Goal: Transaction & Acquisition: Purchase product/service

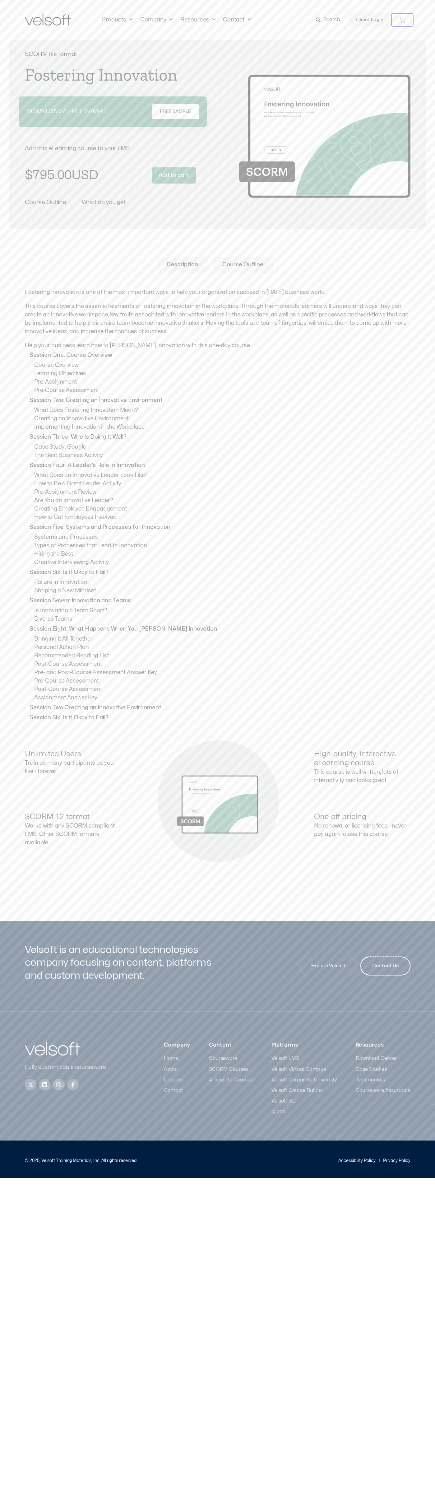
click at [385, 962] on span "Contact Us" at bounding box center [385, 965] width 26 height 7
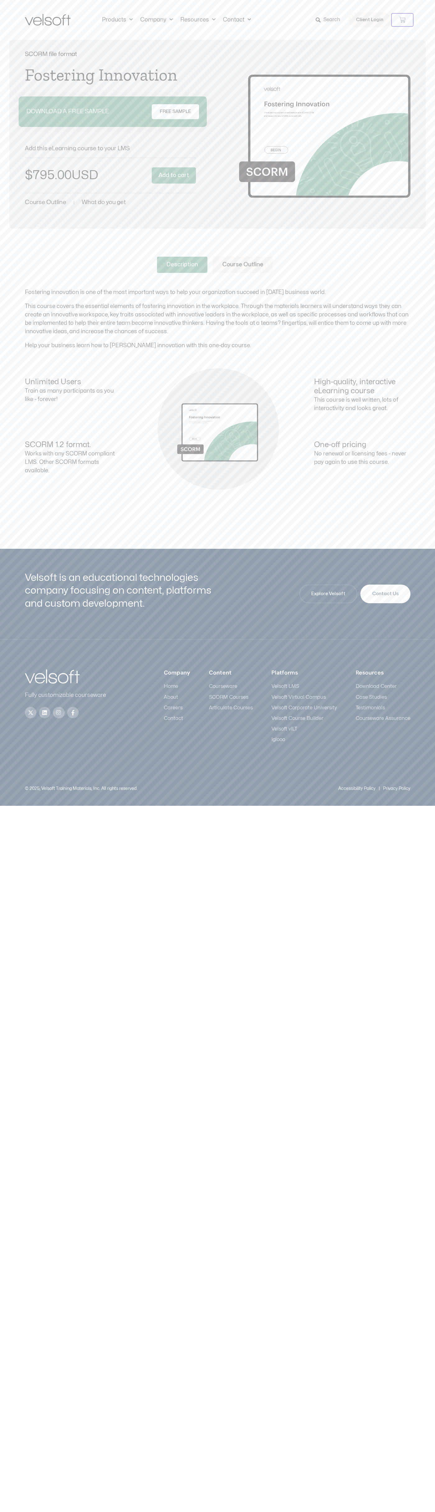
click at [174, 175] on button "Add to cart" at bounding box center [174, 175] width 44 height 16
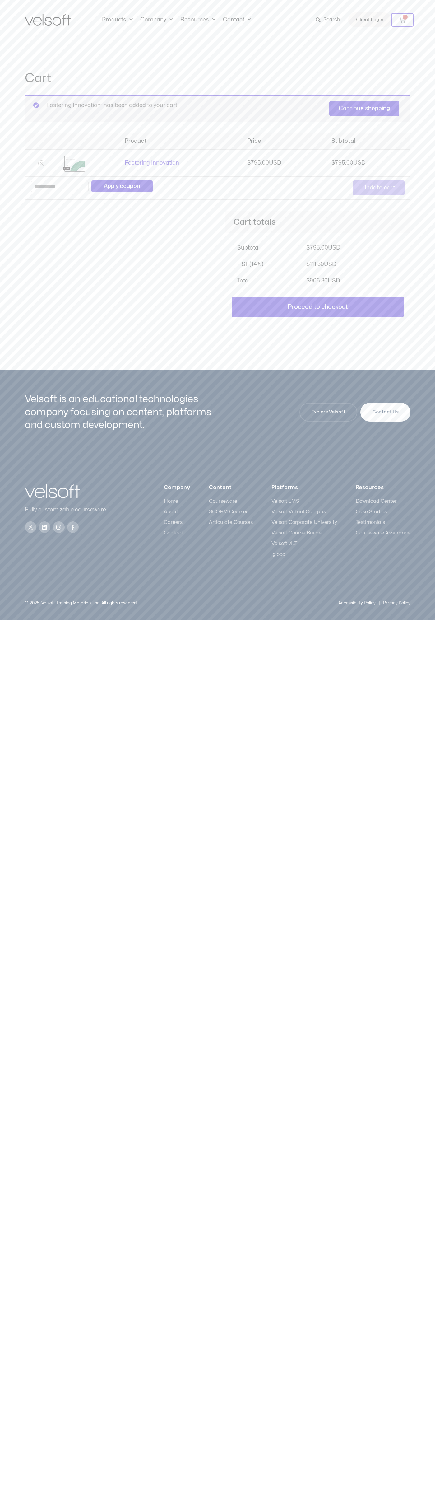
click at [318, 307] on link "Proceed to checkout" at bounding box center [318, 307] width 172 height 21
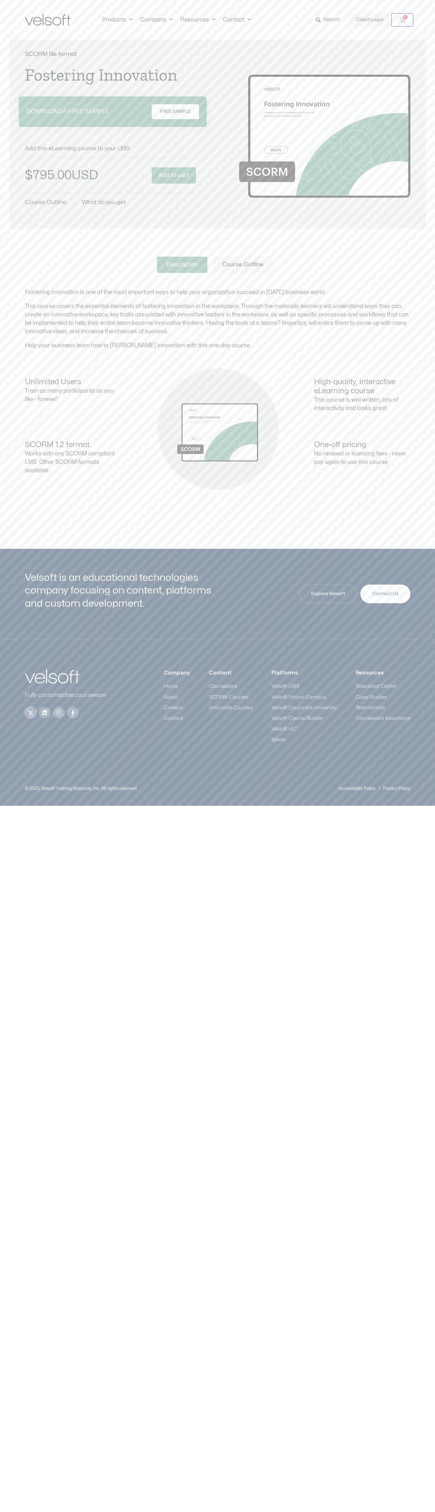
click at [30, 712] on icon at bounding box center [31, 713] width 6 height 6
